Goal: Check status: Check status

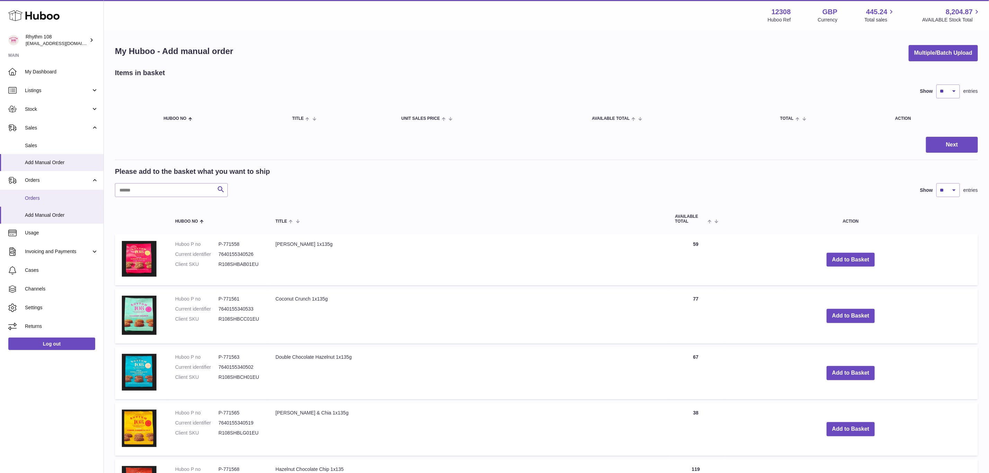
click at [60, 202] on link "Orders" at bounding box center [52, 198] width 104 height 17
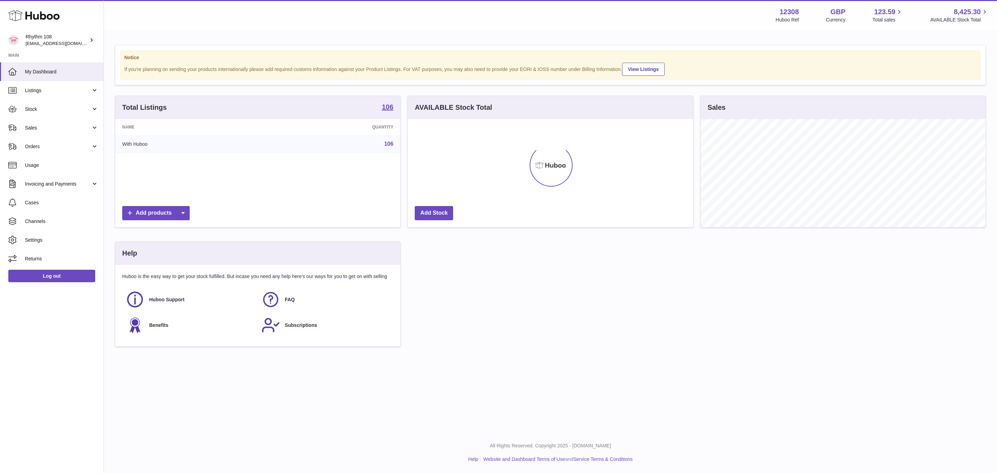
scroll to position [108, 285]
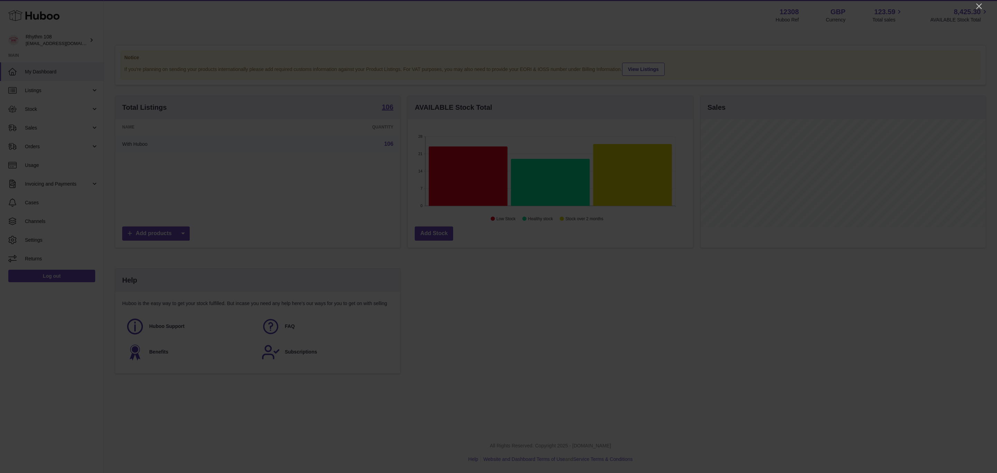
click at [971, 9] on div at bounding box center [498, 236] width 997 height 473
click at [979, 5] on icon "Close" at bounding box center [979, 6] width 8 height 8
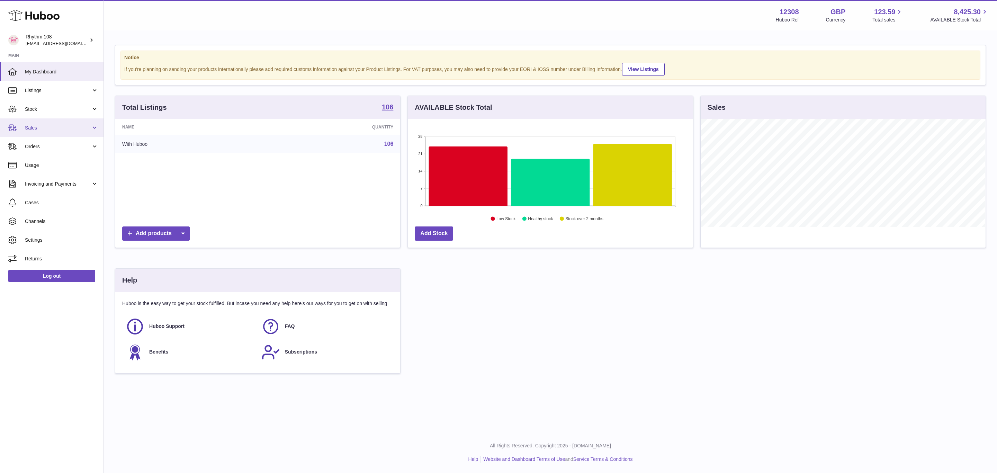
click at [48, 129] on span "Sales" at bounding box center [58, 128] width 66 height 7
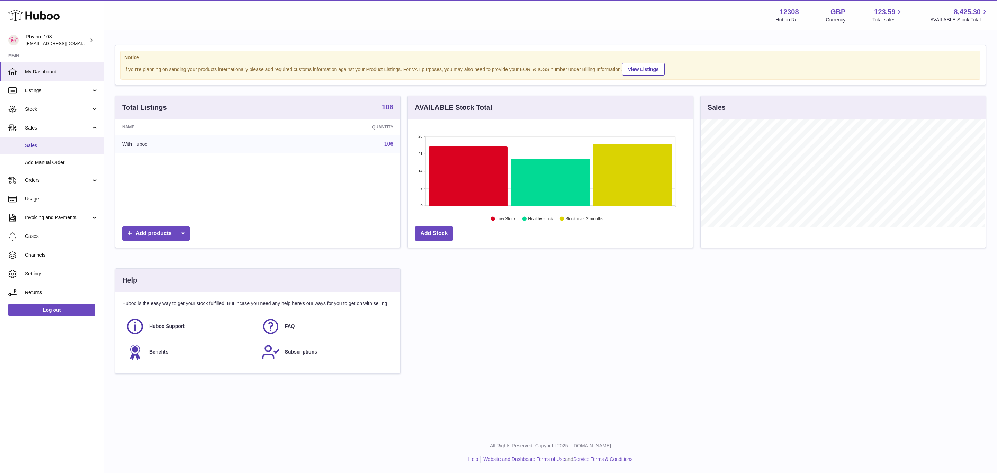
click at [48, 139] on link "Sales" at bounding box center [52, 145] width 104 height 17
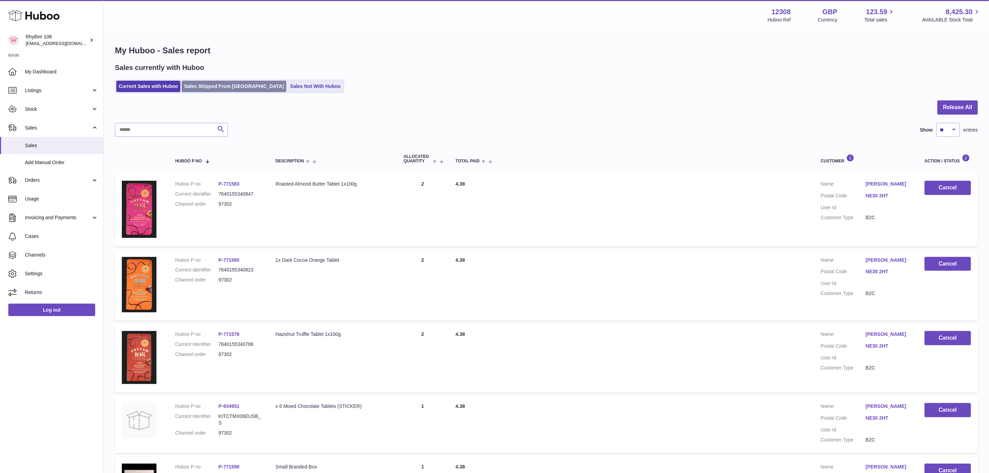
click at [222, 88] on link "Sales Shipped From [GEOGRAPHIC_DATA]" at bounding box center [234, 86] width 105 height 11
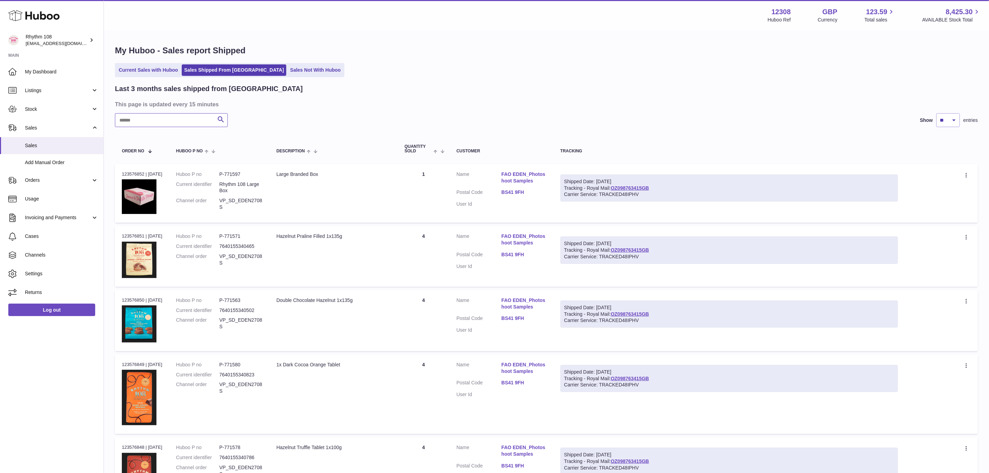
click at [179, 126] on input "text" at bounding box center [171, 120] width 113 height 14
paste input "*****"
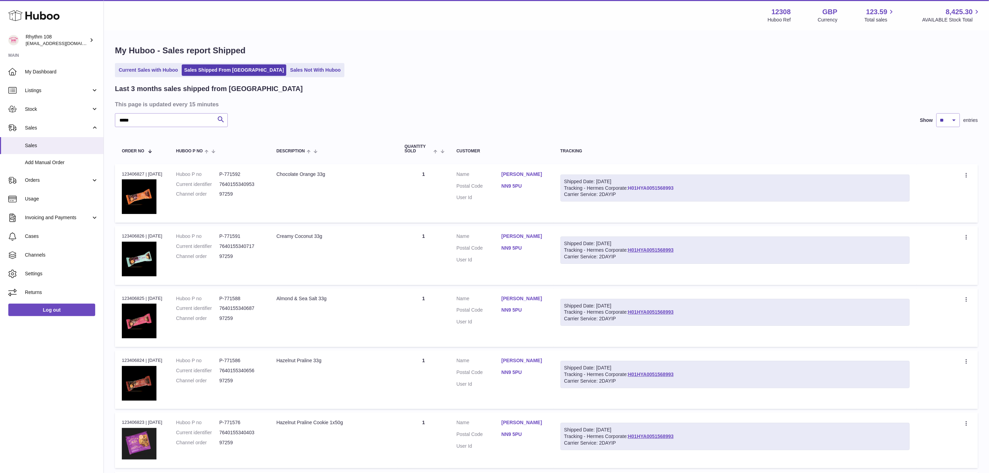
click at [640, 185] on link "H01HYA0051568993" at bounding box center [651, 188] width 46 height 6
drag, startPoint x: 141, startPoint y: 124, endPoint x: 80, endPoint y: 124, distance: 60.6
click at [80, 124] on div "Huboo Rhythm 108 orders@rhythm108.com Main My Dashboard Listings Not with Huboo…" at bounding box center [494, 459] width 989 height 918
paste input "text"
type input "*****"
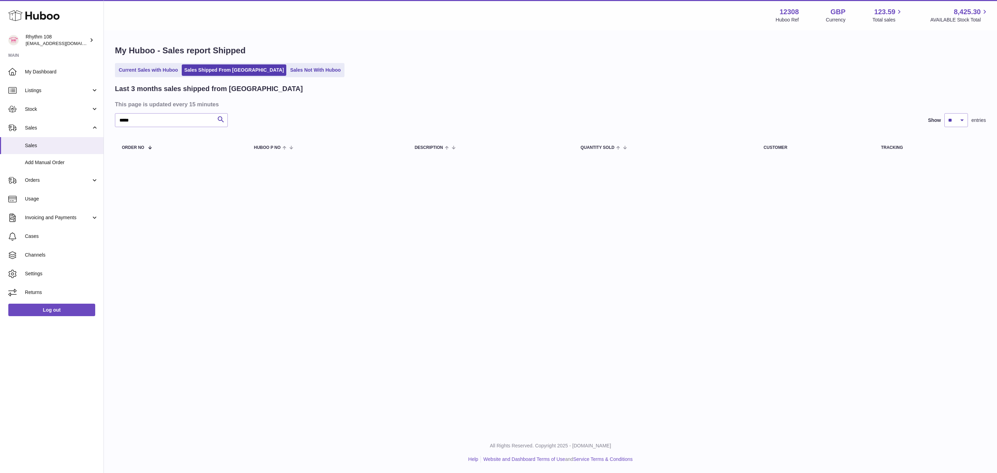
click at [612, 109] on div "Last 3 months sales shipped from Huboo This page is updated every 15 minutes **…" at bounding box center [550, 122] width 871 height 76
click at [608, 239] on div "Menu Huboo 12308 Huboo Ref GBP Currency 123.59 Total sales 8,425.30 AVAILABLE S…" at bounding box center [550, 216] width 893 height 432
